Goal: Information Seeking & Learning: Learn about a topic

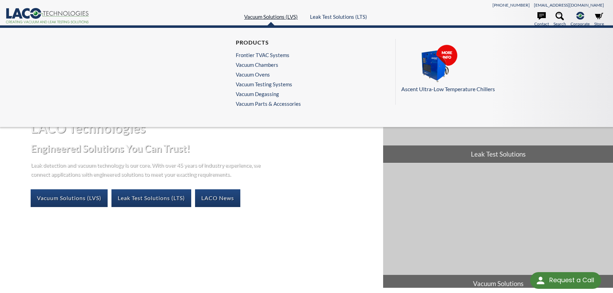
click at [279, 14] on link "Vacuum Solutions (LVS)" at bounding box center [271, 17] width 54 height 6
click at [422, 85] on p "Ascent Ultra-Low Temperature Chillers" at bounding box center [500, 89] width 199 height 9
